Goal: Transaction & Acquisition: Subscribe to service/newsletter

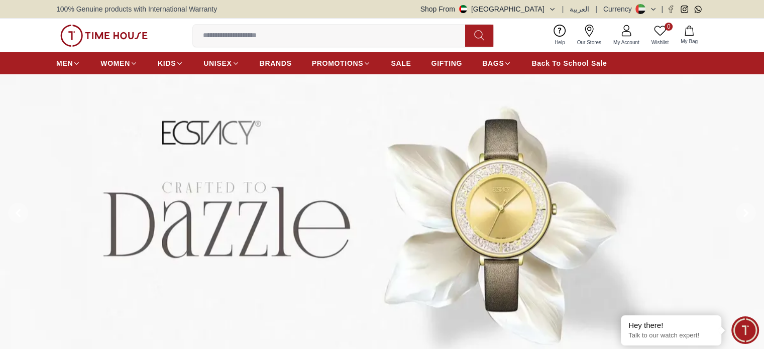
click at [624, 41] on span "My Account" at bounding box center [626, 43] width 34 height 8
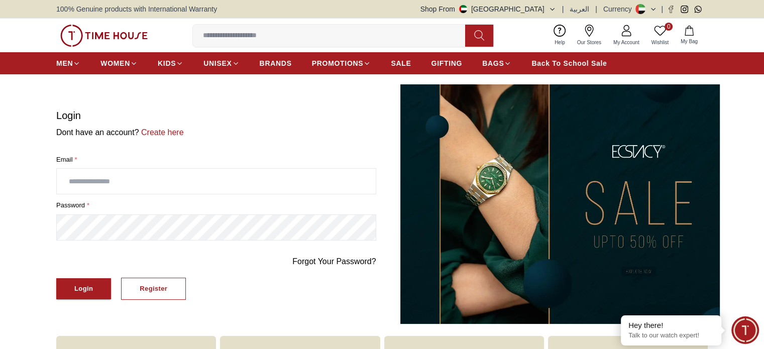
scroll to position [305, 0]
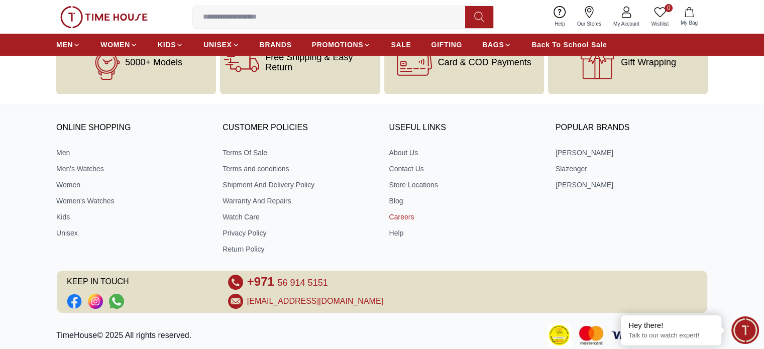
click at [404, 218] on link "Careers" at bounding box center [465, 217] width 152 height 10
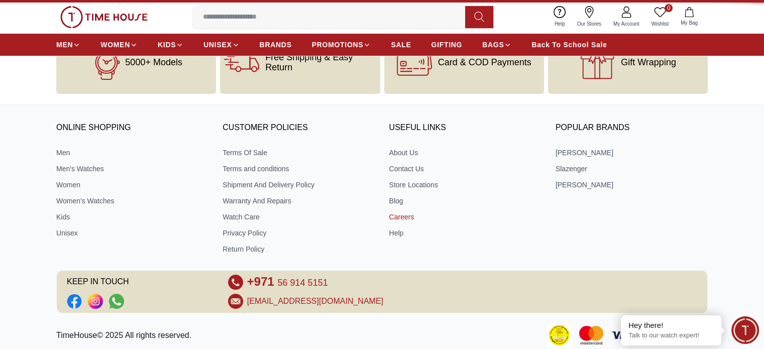
scroll to position [0, 0]
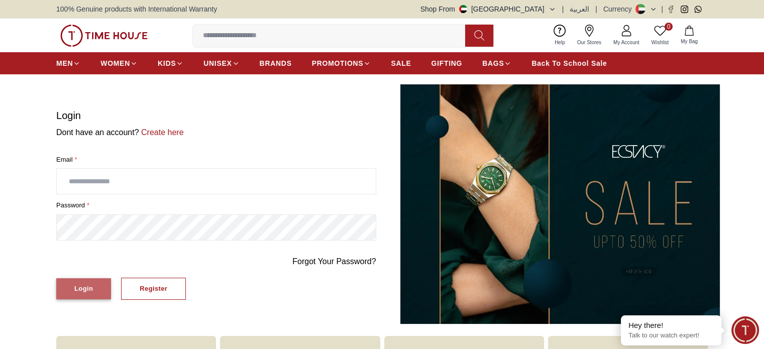
click at [84, 289] on div "Login" at bounding box center [83, 289] width 19 height 12
click at [149, 182] on input "text" at bounding box center [216, 181] width 319 height 25
type input "**********"
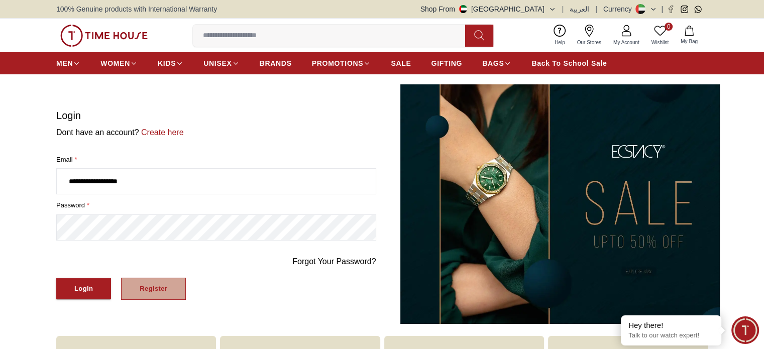
click at [151, 295] on button "Register" at bounding box center [153, 289] width 65 height 23
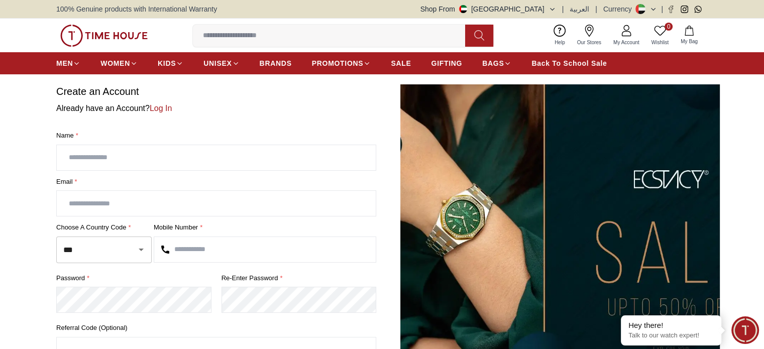
click at [164, 160] on input "text" at bounding box center [216, 157] width 319 height 25
type input "*"
type input "**********"
click at [131, 197] on input "*" at bounding box center [216, 203] width 319 height 25
type input "**********"
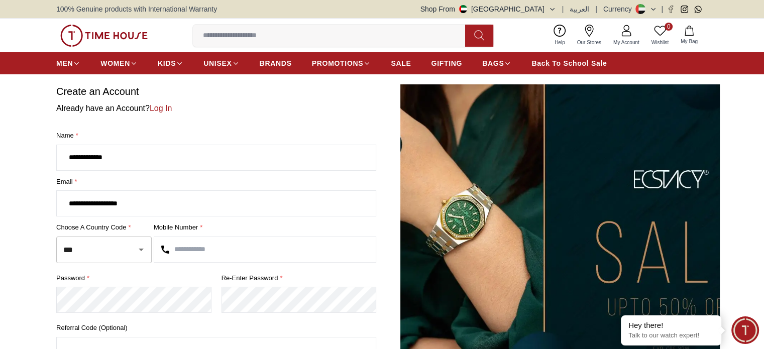
click at [213, 257] on input "text" at bounding box center [264, 249] width 221 height 25
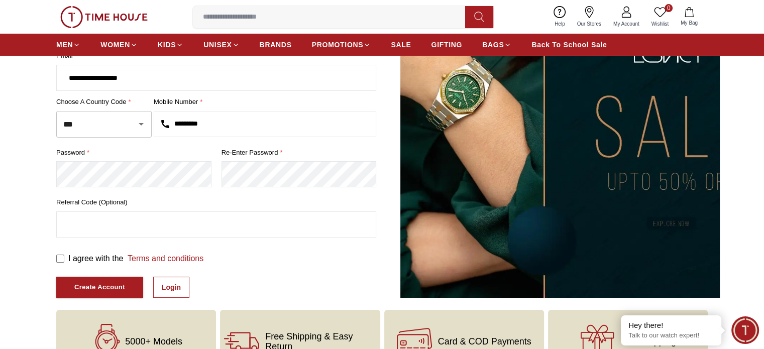
scroll to position [127, 0]
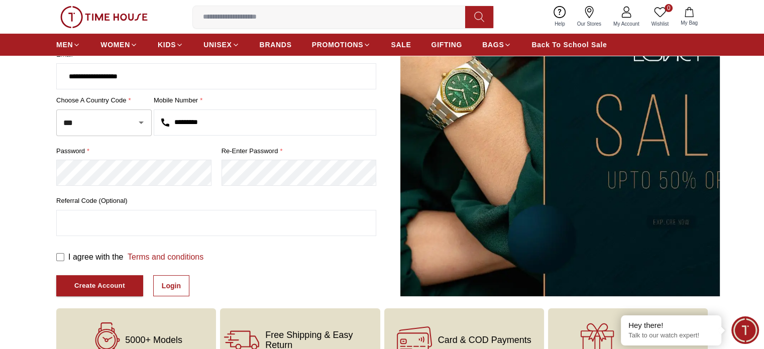
type input "*********"
click at [98, 286] on div "Create Account" at bounding box center [99, 286] width 51 height 12
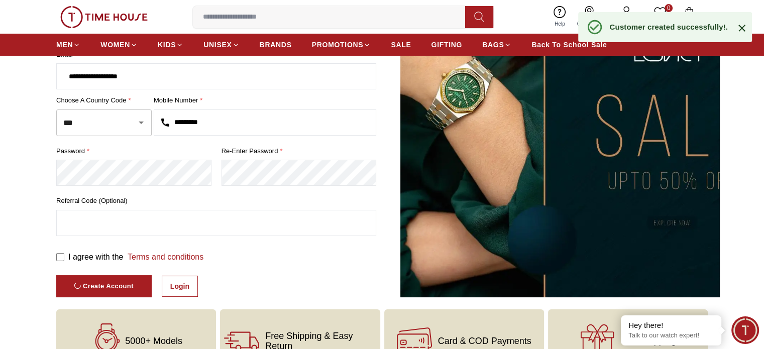
scroll to position [45, 0]
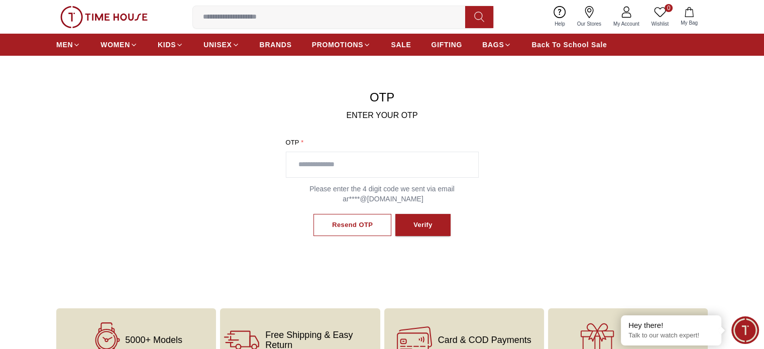
click at [384, 155] on input "text" at bounding box center [382, 164] width 192 height 25
type input "****"
click at [409, 225] on button "Verify" at bounding box center [422, 225] width 55 height 23
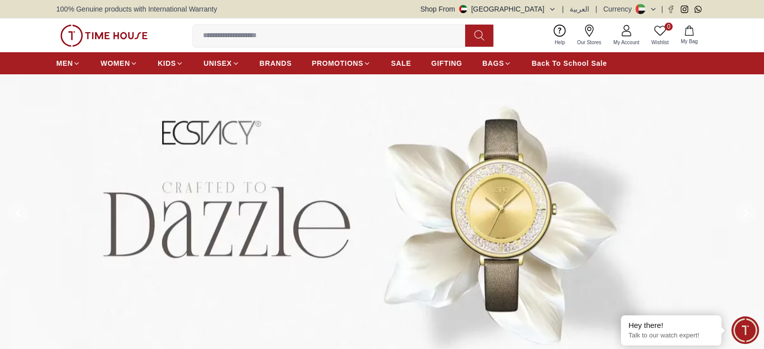
click at [673, 185] on img at bounding box center [382, 213] width 764 height 278
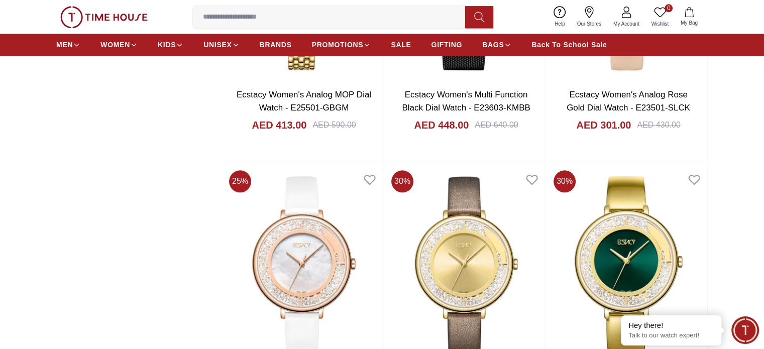
scroll to position [1526, 0]
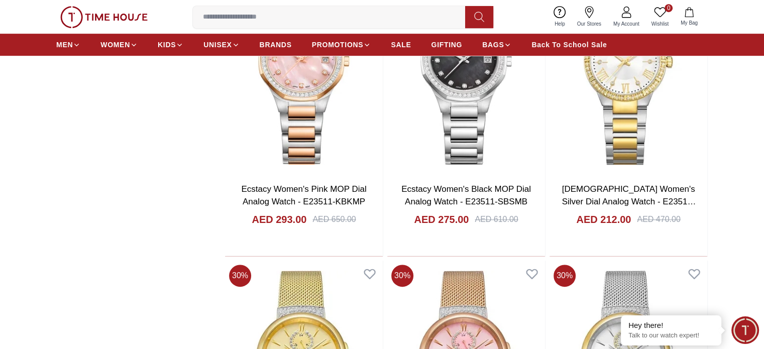
scroll to position [4374, 0]
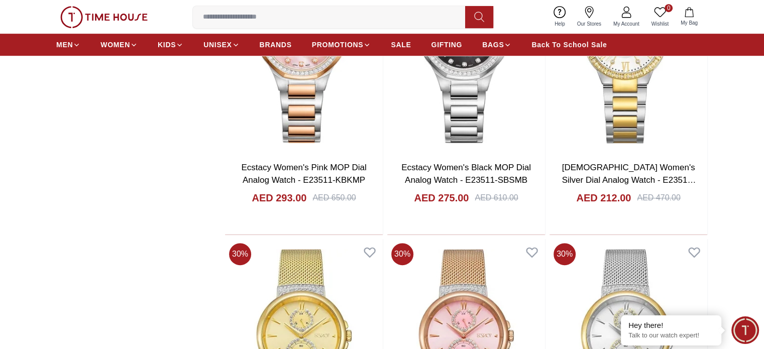
scroll to position [4603, 0]
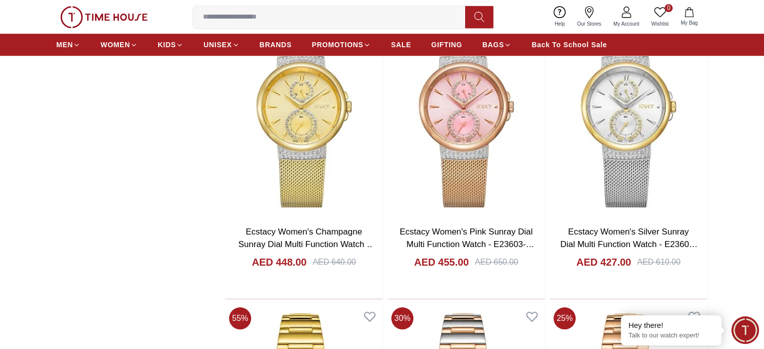
drag, startPoint x: 424, startPoint y: 240, endPoint x: 246, endPoint y: 244, distance: 178.3
copy link "[EMAIL_ADDRESS][DOMAIN_NAME]"
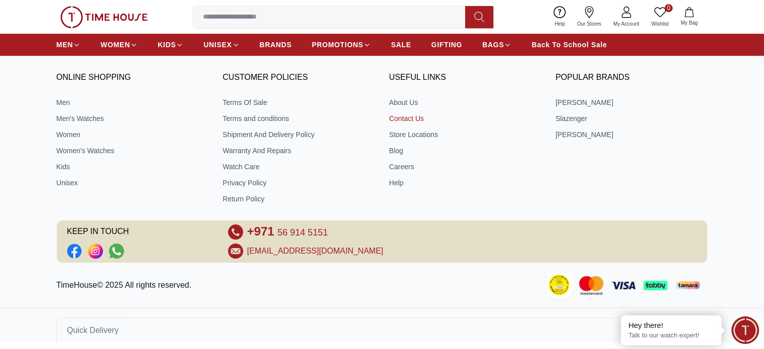
scroll to position [767, 0]
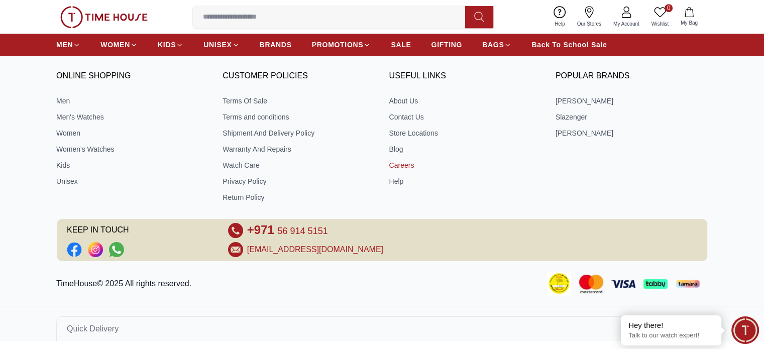
click at [396, 164] on link "Careers" at bounding box center [465, 165] width 152 height 10
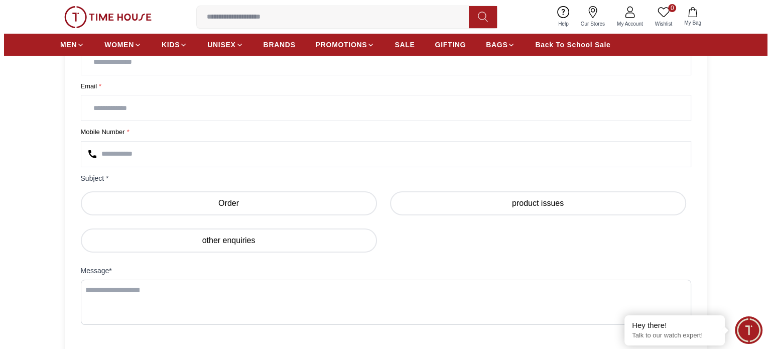
scroll to position [341, 0]
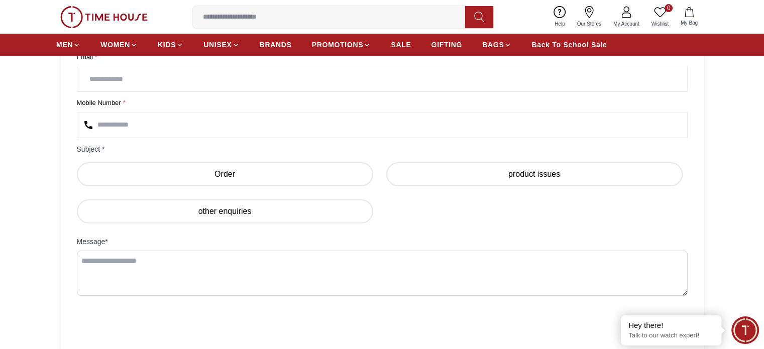
click at [618, 24] on span "My Account" at bounding box center [626, 24] width 34 height 8
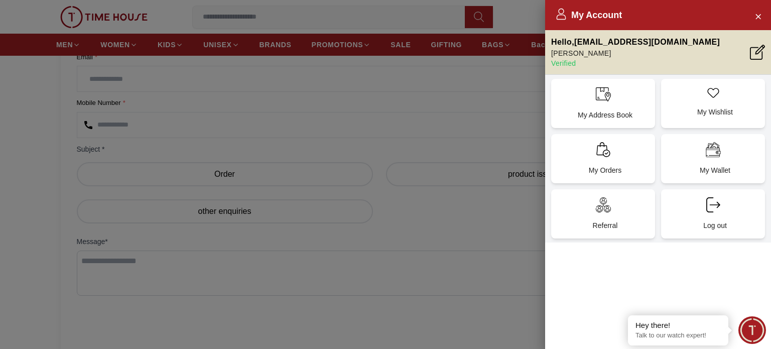
click at [347, 308] on div at bounding box center [385, 174] width 771 height 349
